Goal: Find specific page/section: Find specific page/section

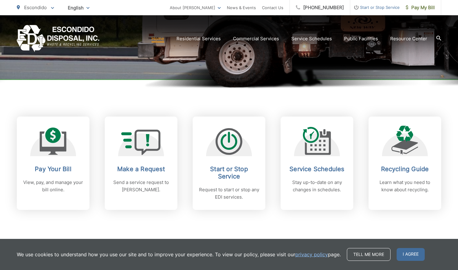
scroll to position [190, 0]
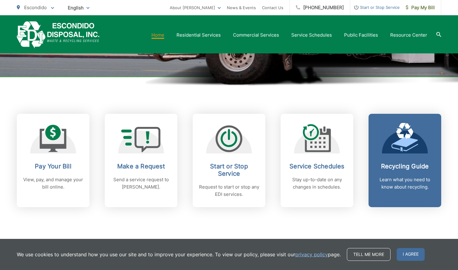
click at [402, 191] on p "Learn what you need to know about recycling." at bounding box center [405, 183] width 61 height 15
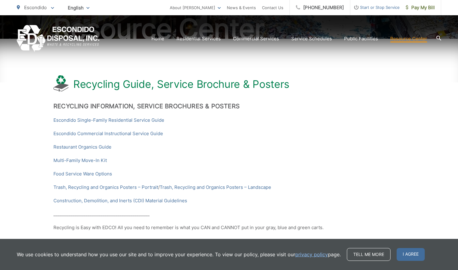
scroll to position [87, 0]
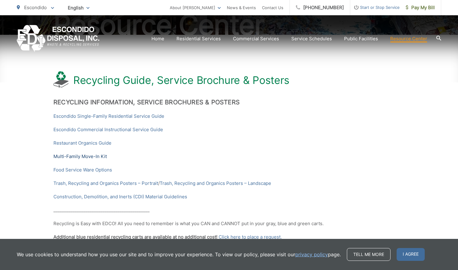
click at [95, 157] on link "Multi-Family Move-In Kit" at bounding box center [79, 156] width 53 height 7
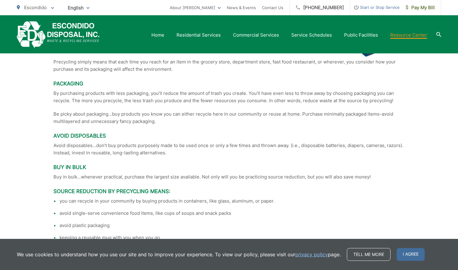
scroll to position [1359, 0]
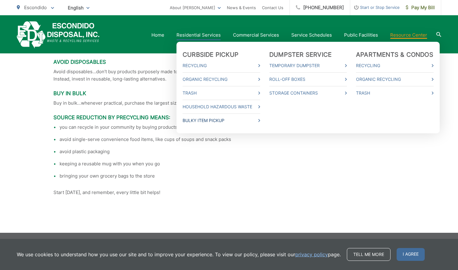
click at [202, 120] on link "Bulky Item Pickup" at bounding box center [222, 120] width 78 height 7
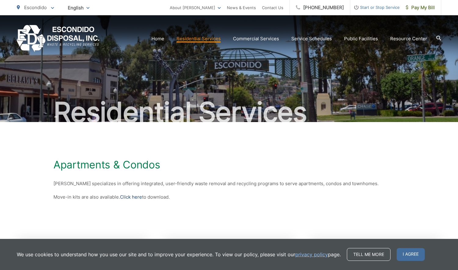
click at [136, 197] on link "Click here" at bounding box center [131, 197] width 22 height 7
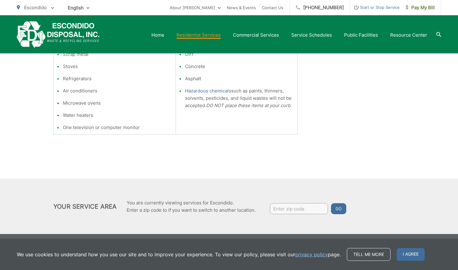
scroll to position [189, 0]
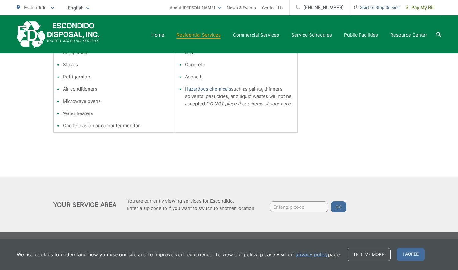
click at [284, 205] on input "Enter zip code" at bounding box center [299, 207] width 58 height 11
type input "92027"
click at [340, 208] on button "Go" at bounding box center [338, 207] width 15 height 11
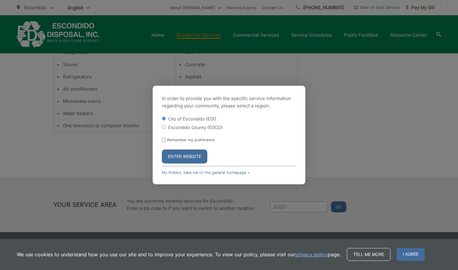
click at [212, 129] on label "Escondido County (EDCO)" at bounding box center [195, 127] width 54 height 5
click at [166, 129] on input "Escondido County (EDCO)" at bounding box center [164, 127] width 4 height 4
radio input "true"
click at [196, 160] on button "Enter Website" at bounding box center [185, 157] width 46 height 14
